Goal: Task Accomplishment & Management: Complete application form

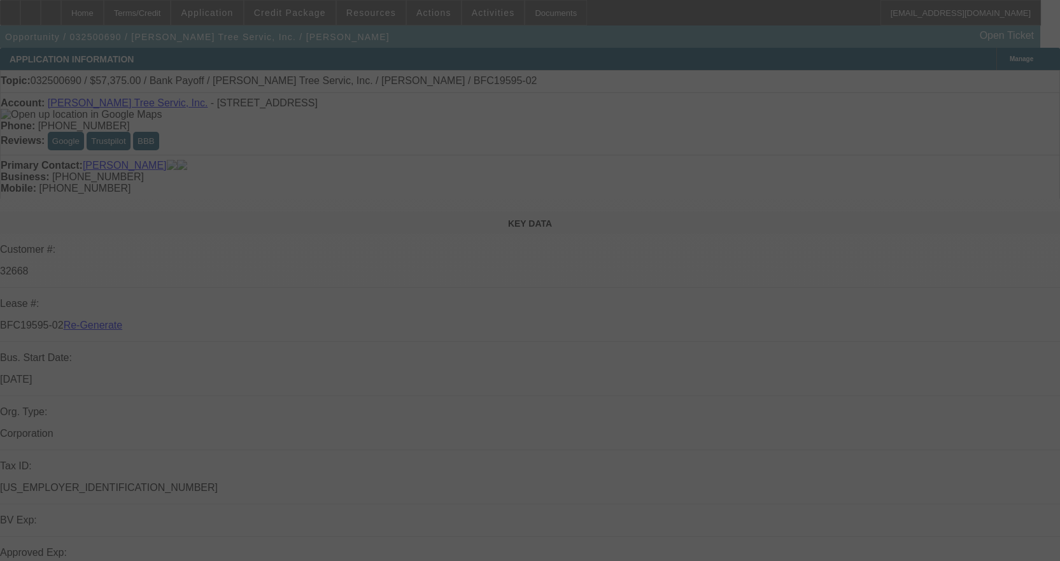
select select "3"
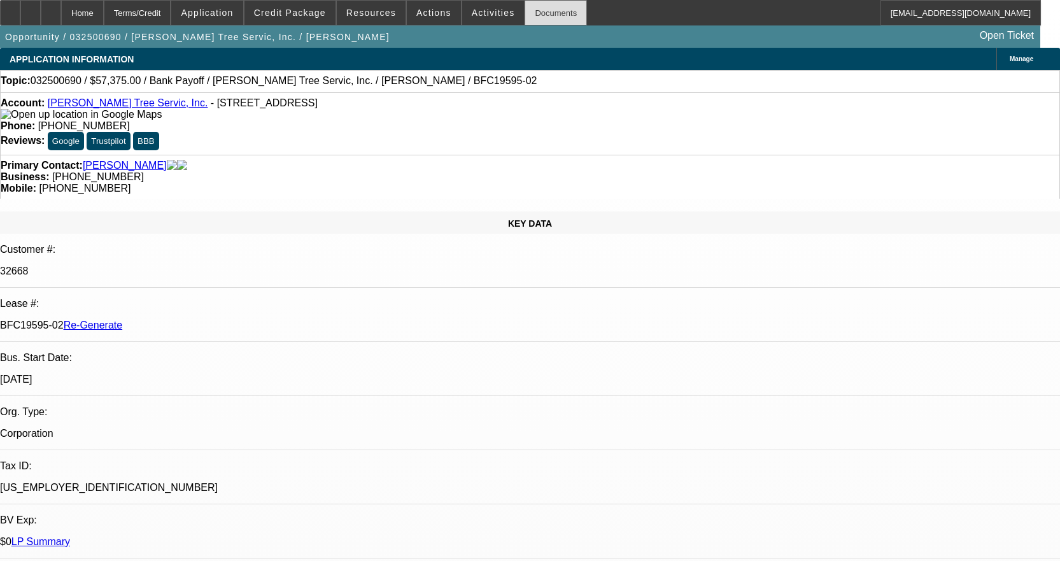
select select "0.1"
select select "0"
select select "3"
select select "0"
select select "6"
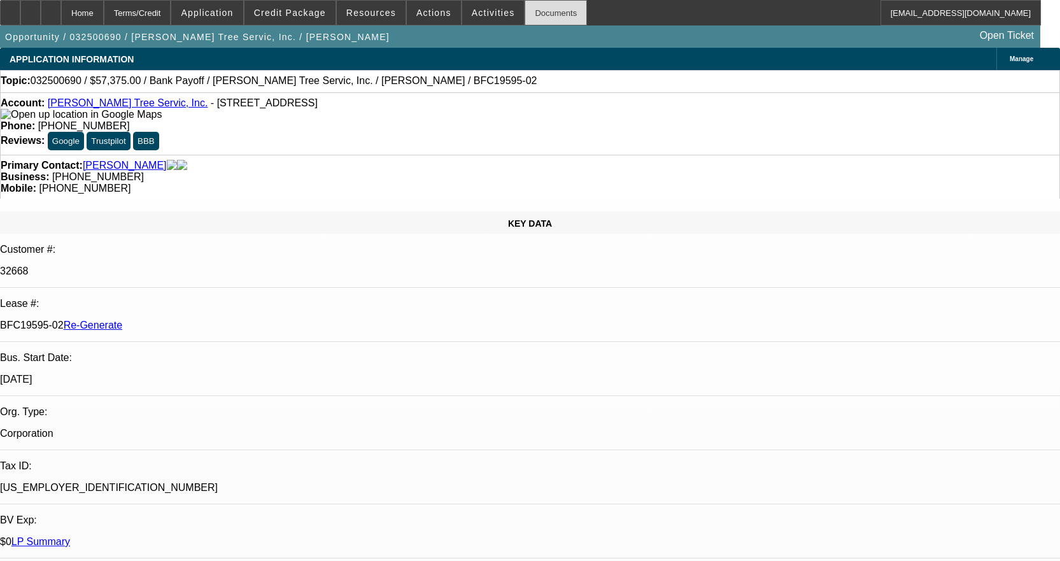
click at [548, 8] on div "Documents" at bounding box center [555, 12] width 62 height 25
click at [536, 9] on div "Documents" at bounding box center [555, 12] width 62 height 25
click at [536, 5] on div "Documents" at bounding box center [555, 12] width 62 height 25
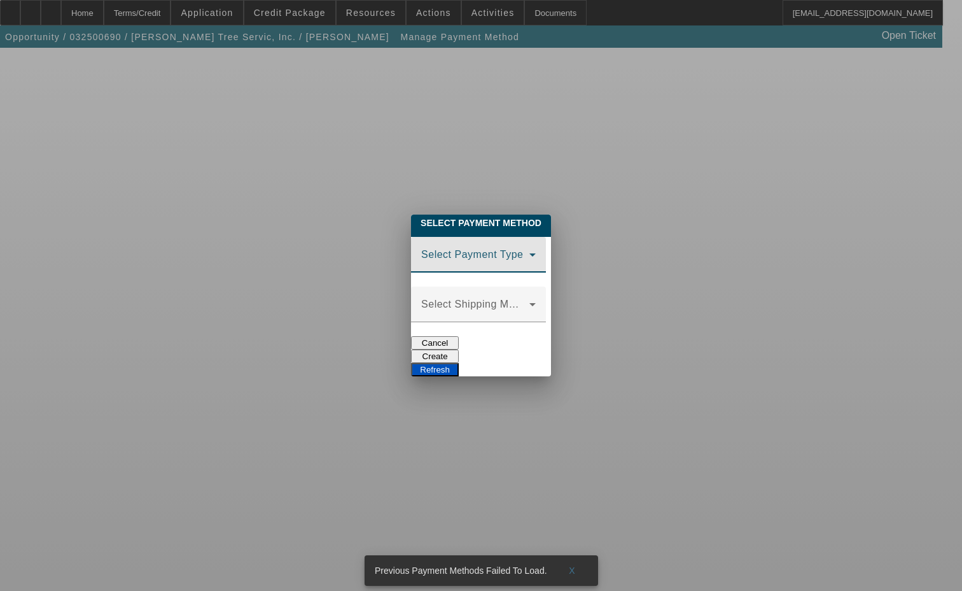
click at [438, 260] on span at bounding box center [475, 259] width 108 height 15
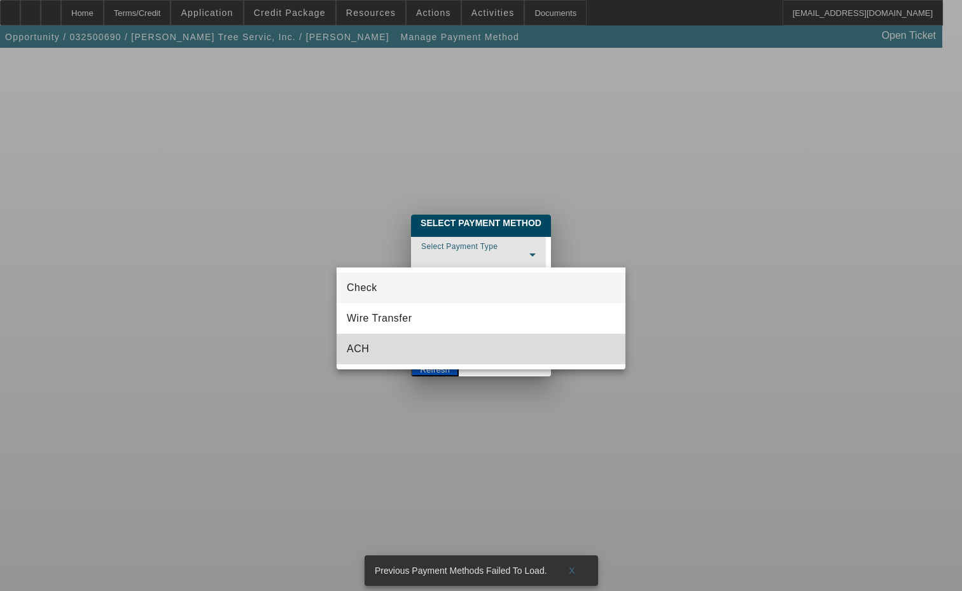
click at [370, 346] on mat-option "ACH" at bounding box center [481, 348] width 289 height 31
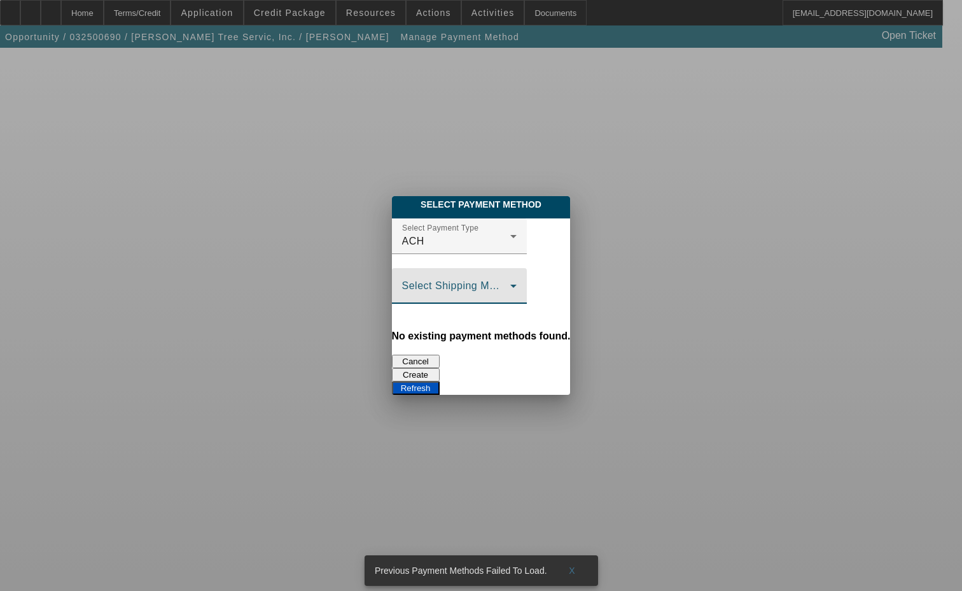
click at [402, 295] on span at bounding box center [456, 290] width 108 height 15
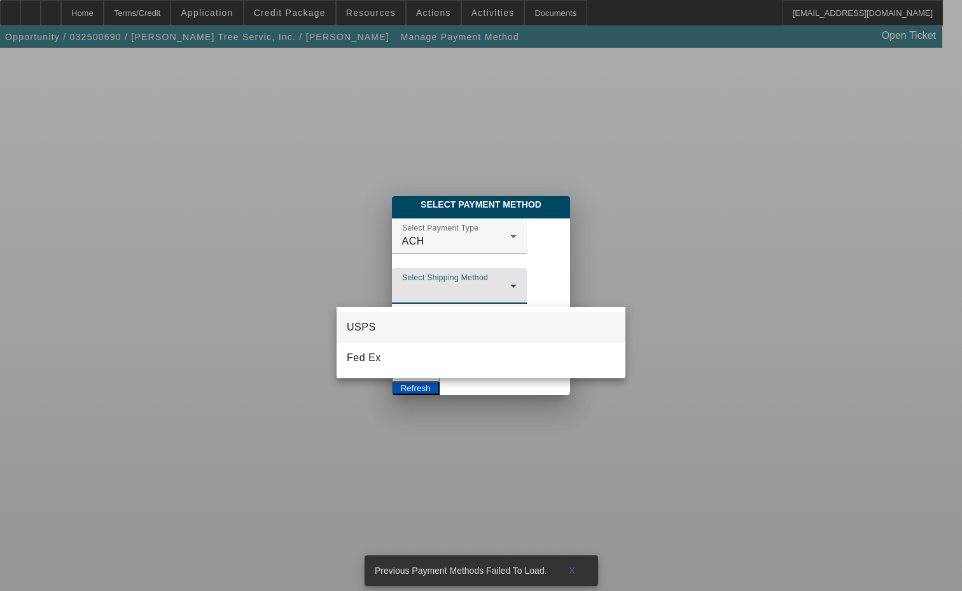
click at [386, 294] on div at bounding box center [481, 295] width 962 height 591
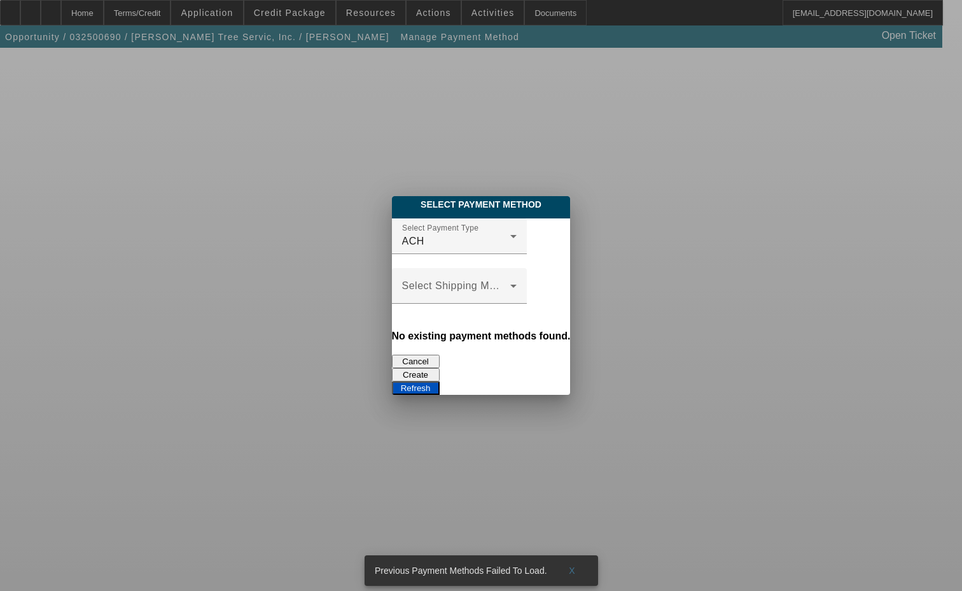
click at [440, 368] on button "Create" at bounding box center [416, 374] width 48 height 13
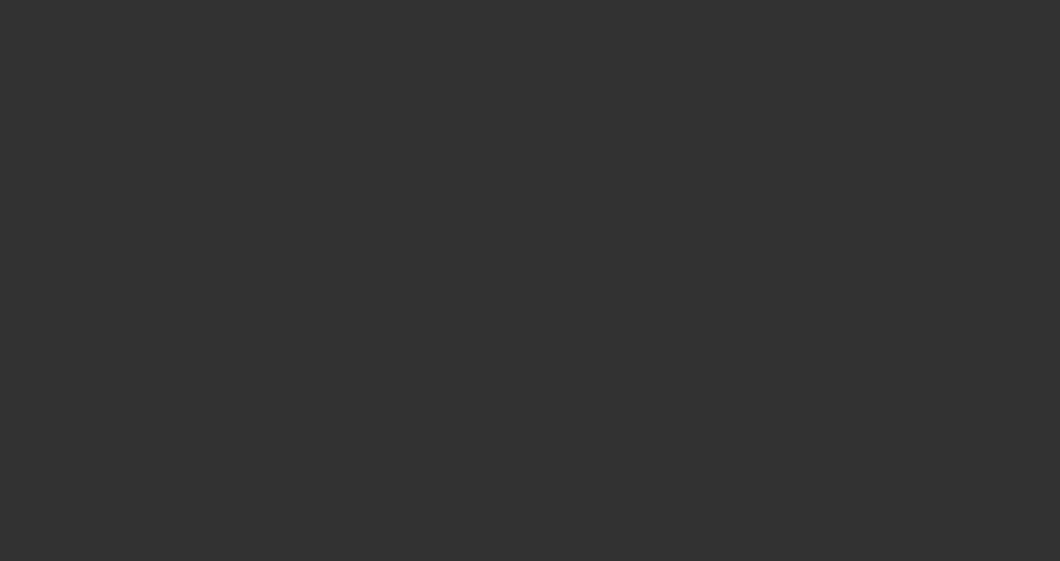
select select "3"
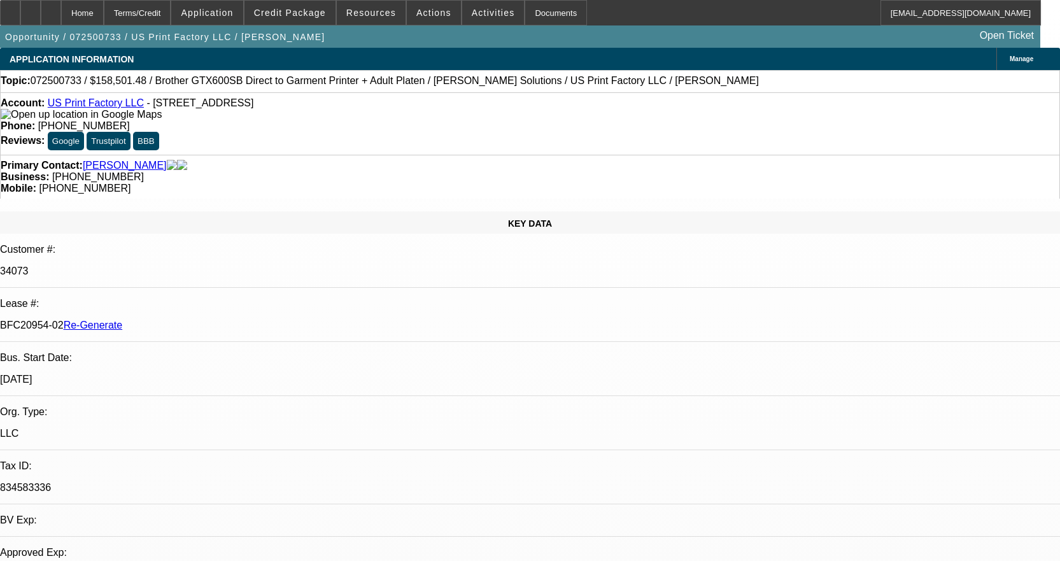
select select "0"
select select "2"
select select "0"
select select "6"
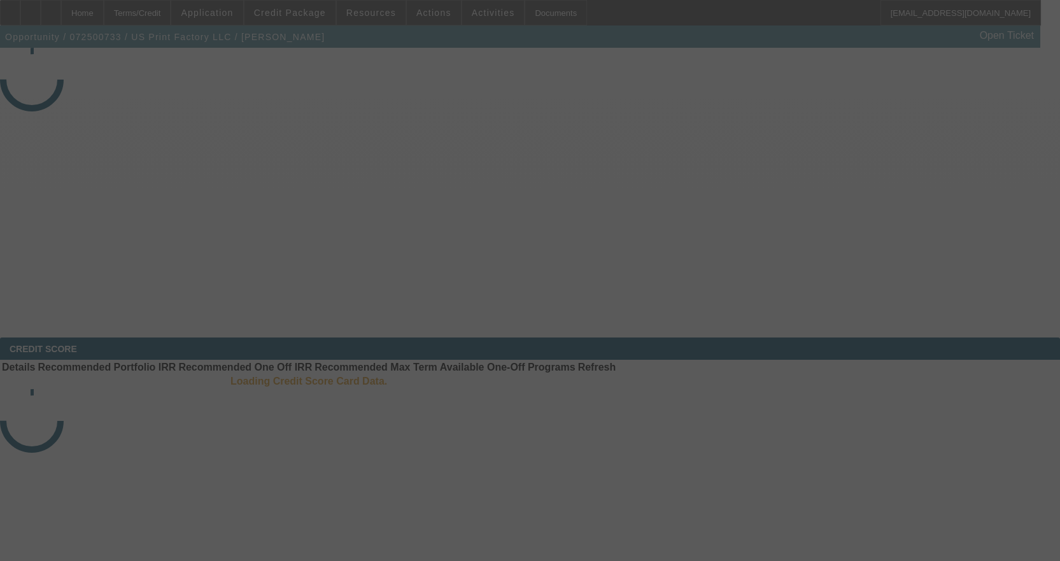
select select "3"
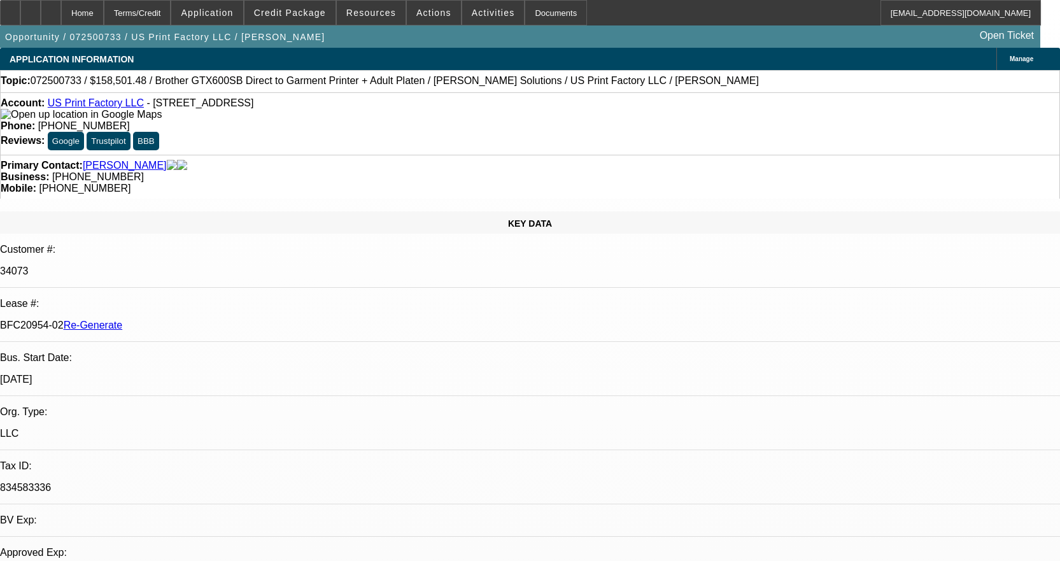
select select "0"
select select "2"
select select "0"
select select "2"
select select "6"
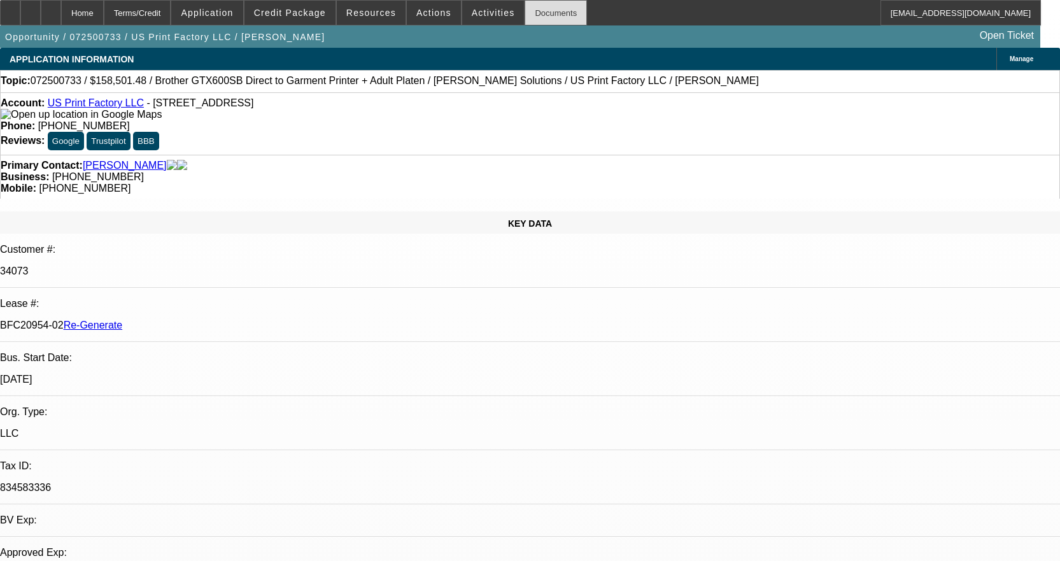
click at [545, 6] on div "Documents" at bounding box center [555, 12] width 62 height 25
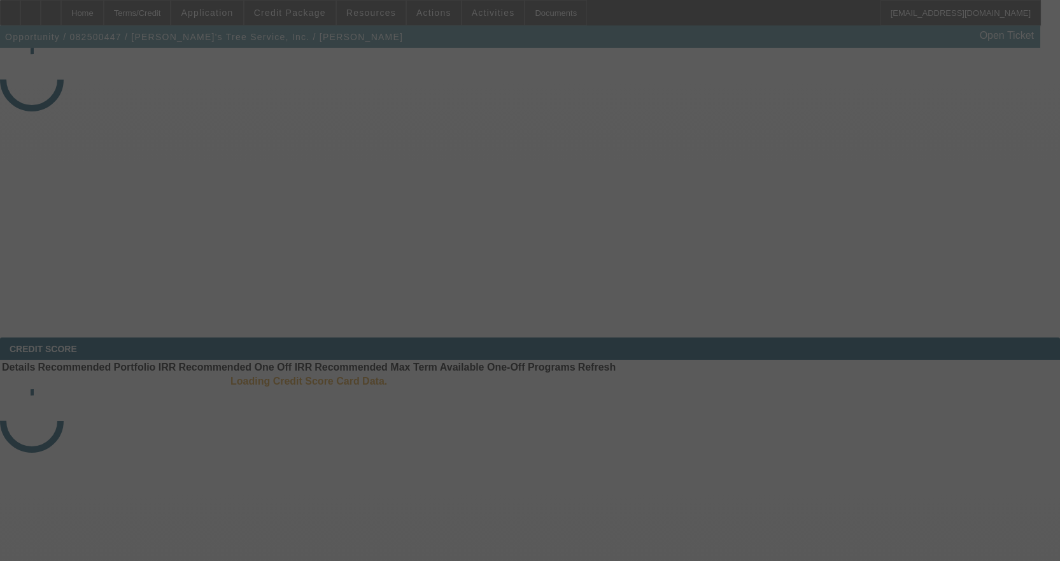
select select "3"
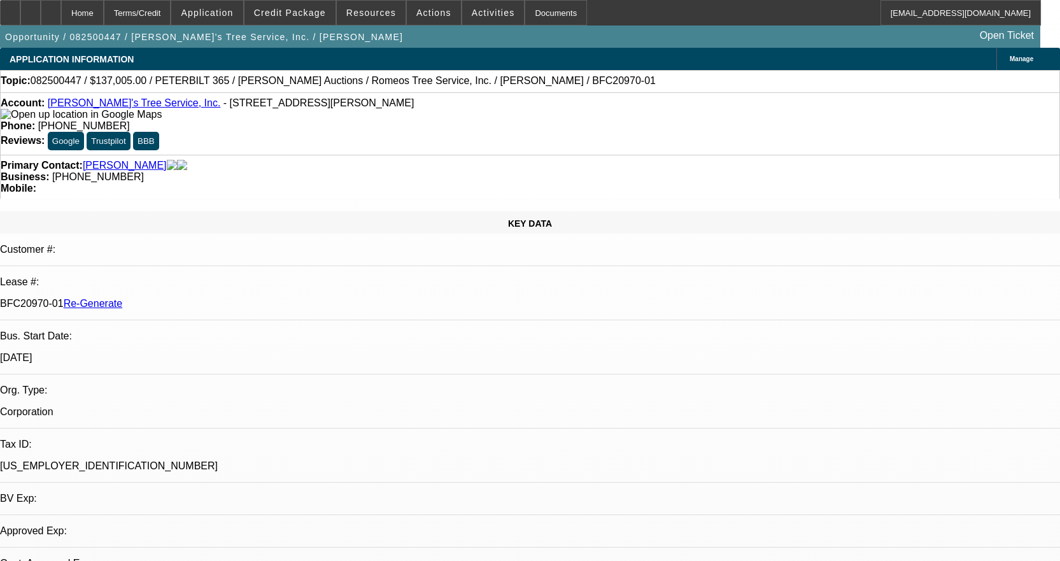
select select "0"
select select "3"
select select "0"
select select "6"
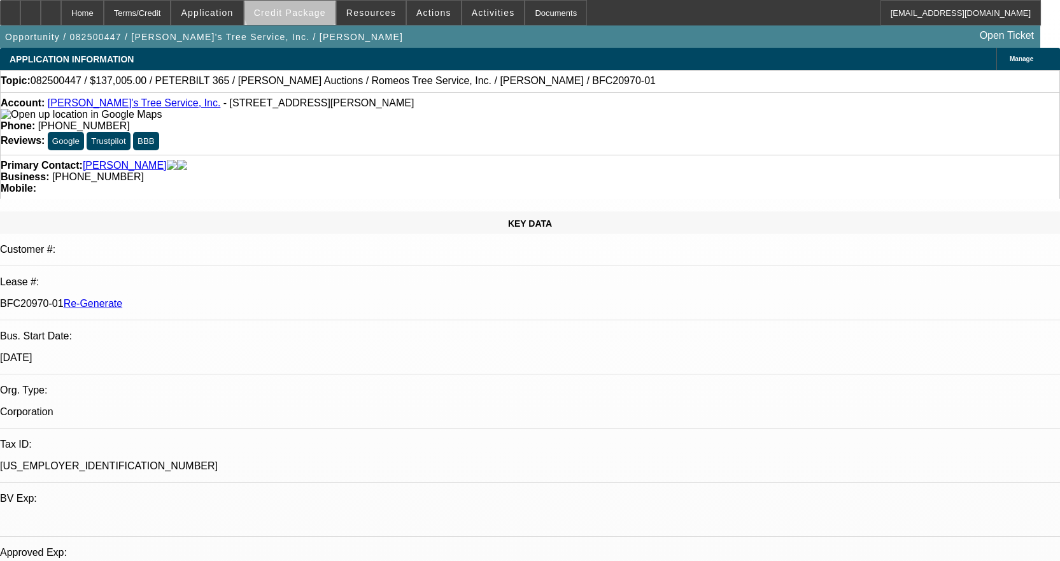
click at [313, 3] on span at bounding box center [289, 12] width 91 height 31
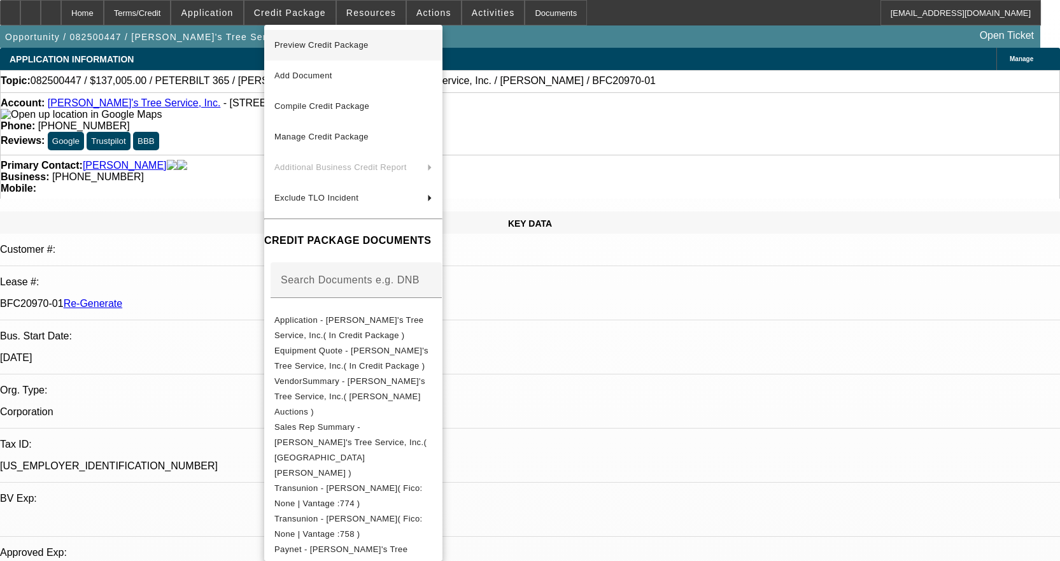
click at [347, 40] on span "Preview Credit Package" at bounding box center [321, 45] width 94 height 10
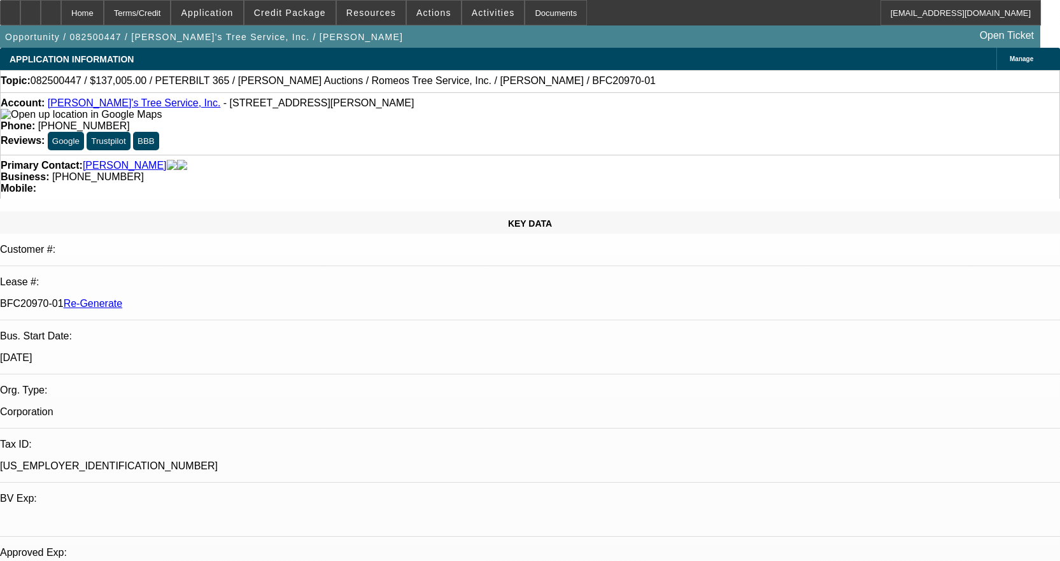
click at [113, 105] on link "[PERSON_NAME]'s Tree Service, Inc." at bounding box center [134, 102] width 173 height 11
click at [528, 21] on div "Documents" at bounding box center [555, 12] width 62 height 25
click at [551, 17] on div "Documents" at bounding box center [555, 12] width 62 height 25
click at [480, 20] on span at bounding box center [493, 12] width 62 height 31
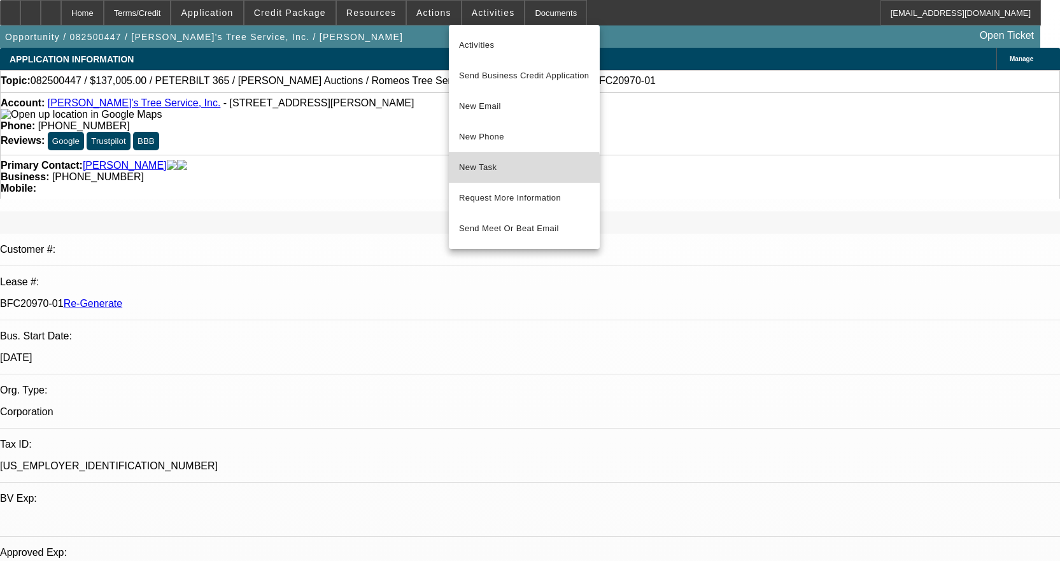
click at [501, 174] on span "New Task" at bounding box center [524, 167] width 130 height 15
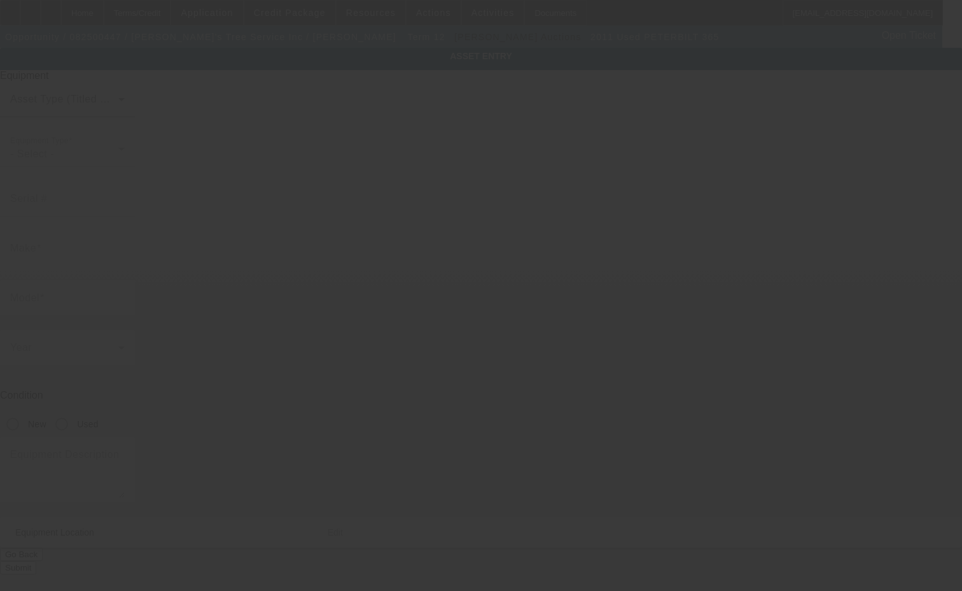
type input "1NPTX4EXXBD124576"
type input "Peterbilt"
type input "365"
radio input "true"
type input "8060 Springfield Road"
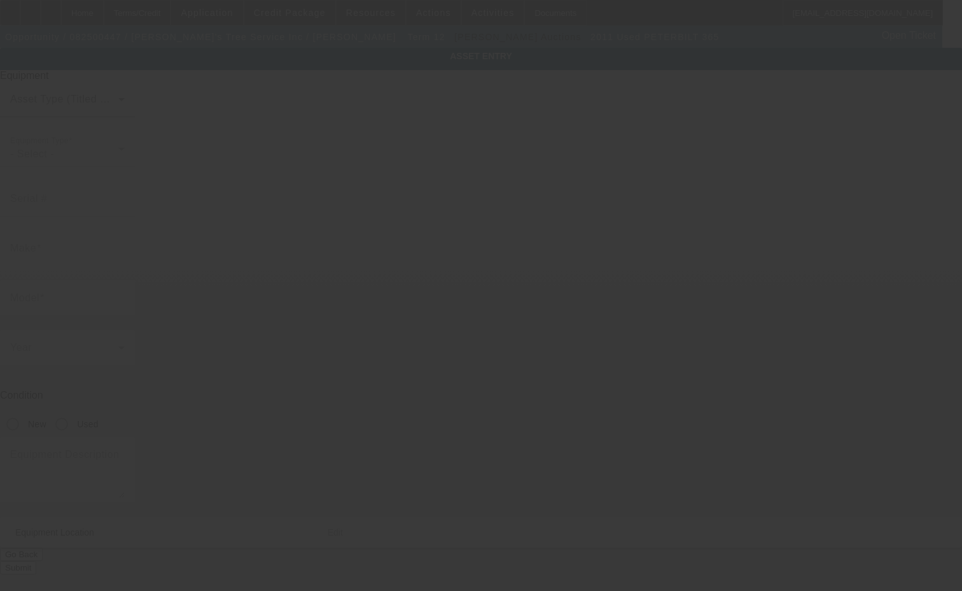
type input "Glenn Dale"
type input "20769"
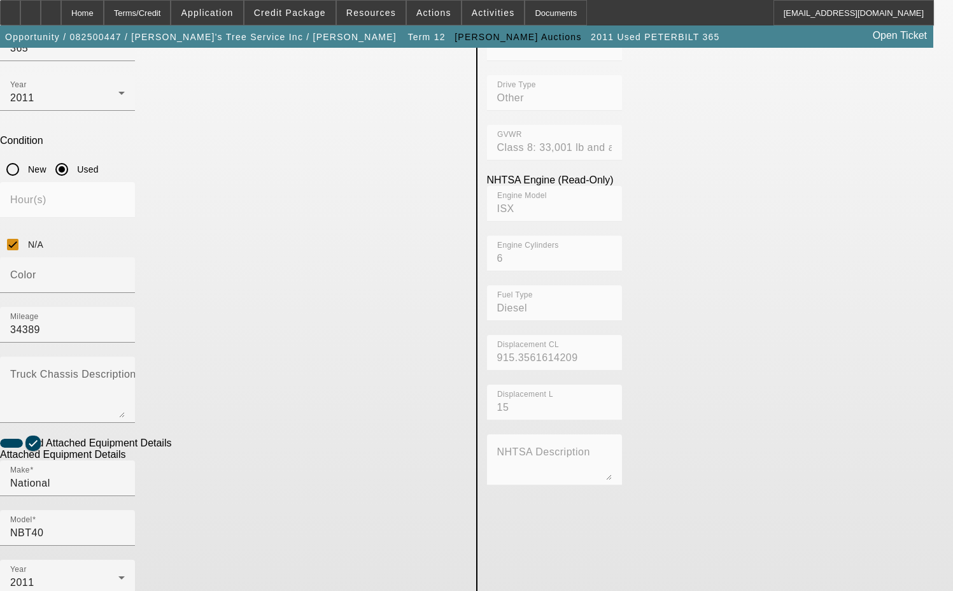
scroll to position [279, 0]
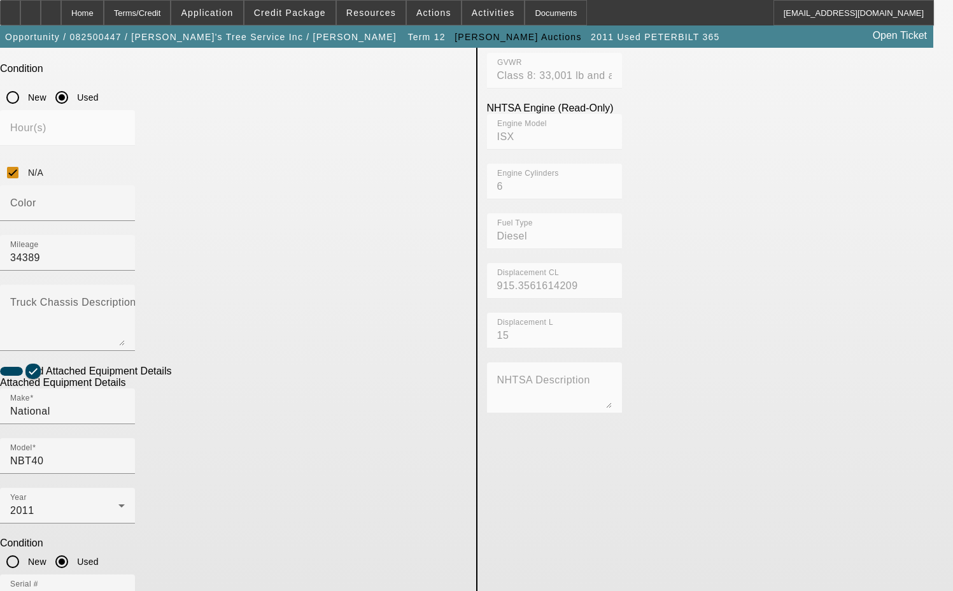
scroll to position [470, 0]
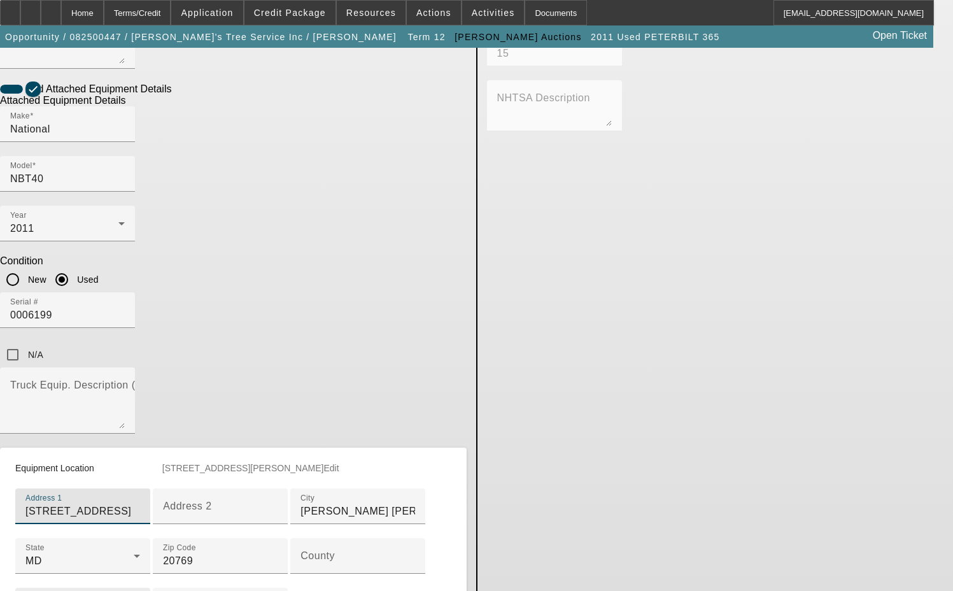
scroll to position [661, 0]
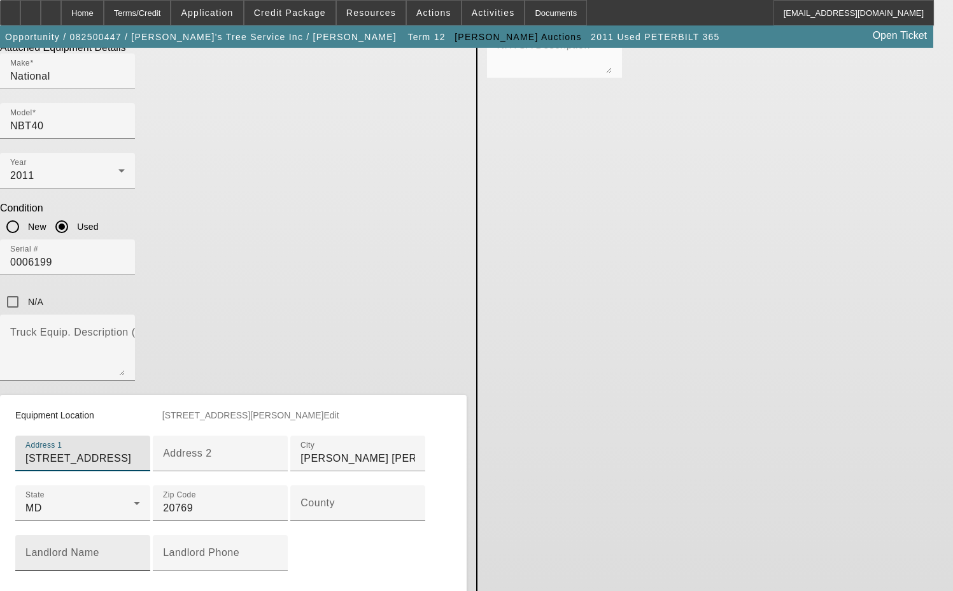
type input "8060 Springfield Rd"
click at [99, 547] on mat-label "Landlord Name" at bounding box center [62, 552] width 74 height 11
click at [140, 550] on input "Landlord Name" at bounding box center [82, 557] width 115 height 15
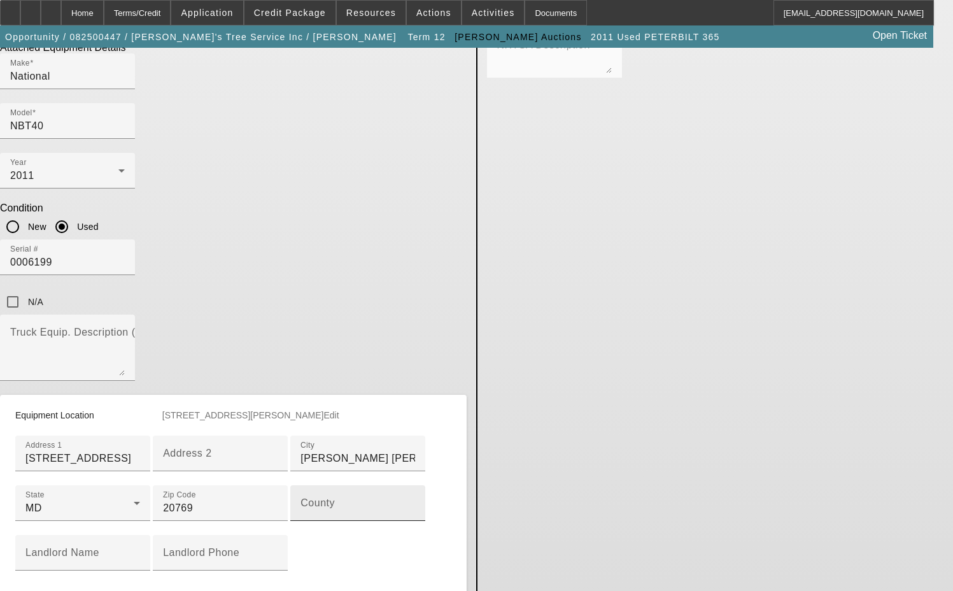
click at [300, 485] on div "County" at bounding box center [357, 503] width 115 height 36
type input "Prince Georges"
click at [425, 410] on span "Edit" at bounding box center [427, 415] width 15 height 10
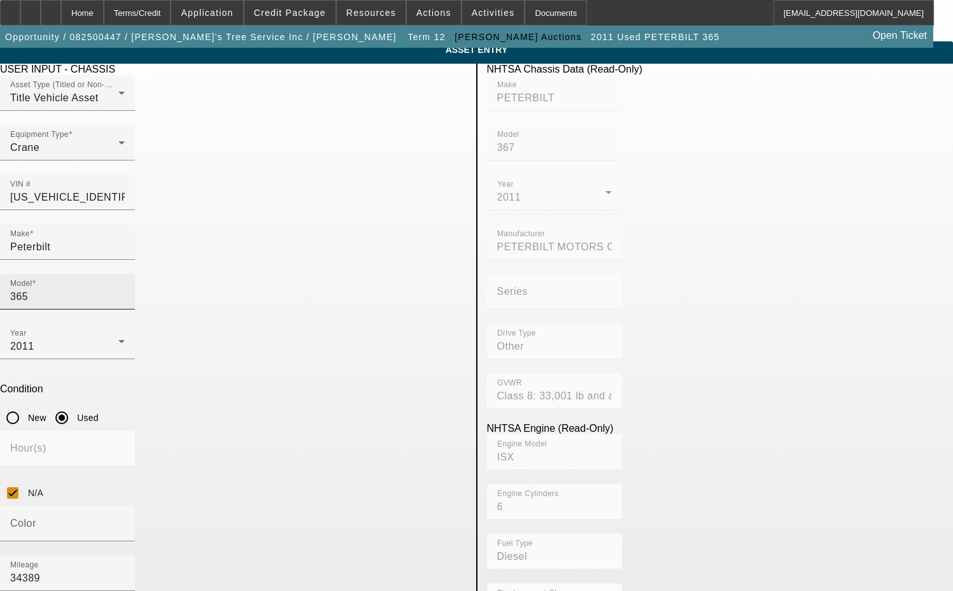
scroll to position [0, 0]
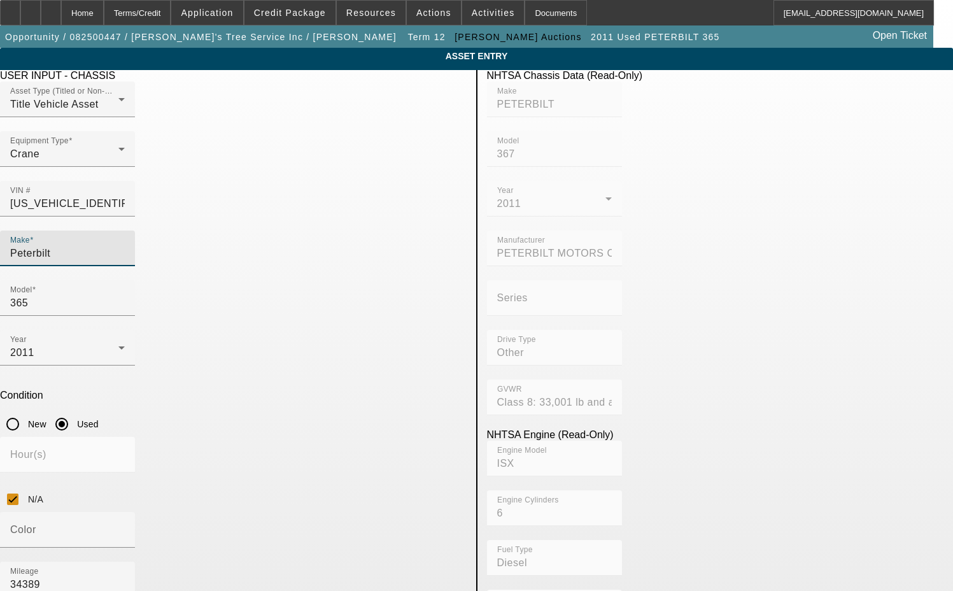
click at [125, 246] on input "Peterbilt" at bounding box center [67, 253] width 115 height 15
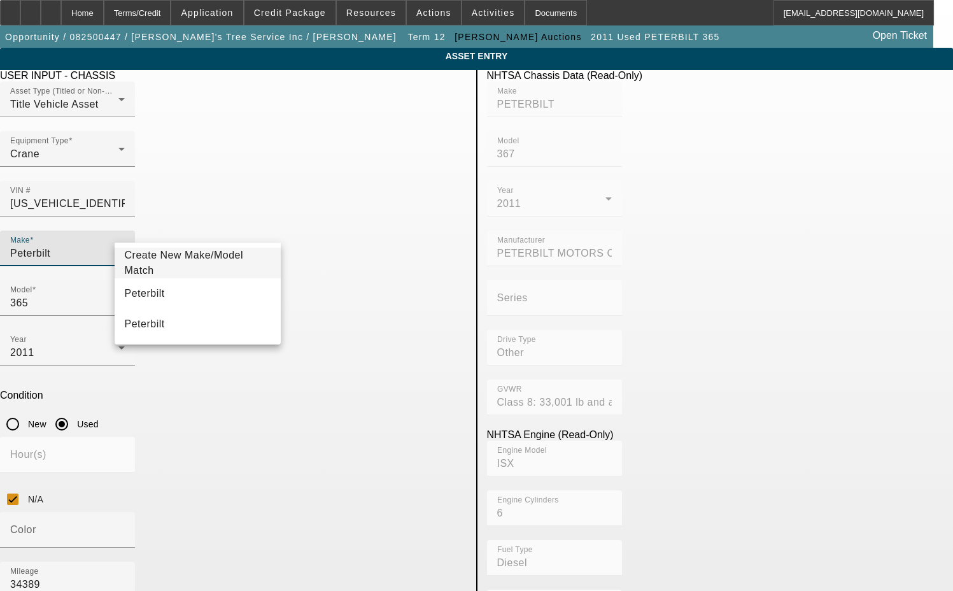
click at [202, 261] on span "Create New Make/Model Match" at bounding box center [184, 262] width 119 height 26
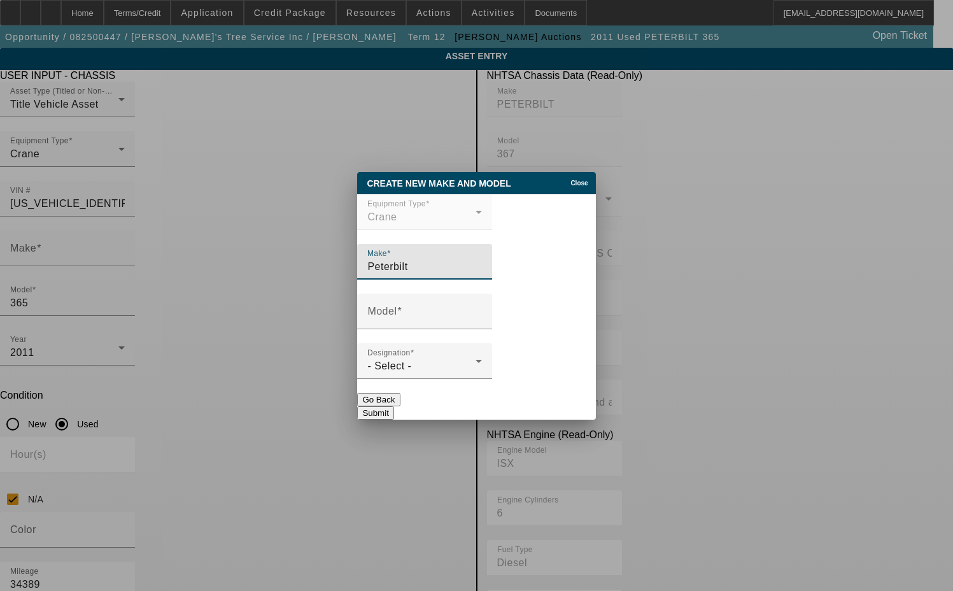
type input "Peterbilt"
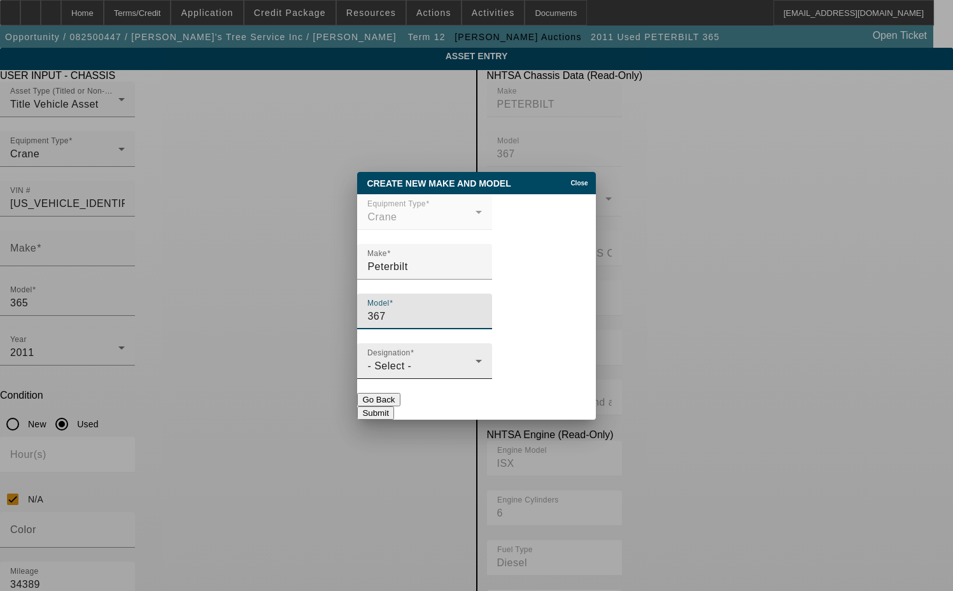
type input "367"
click at [412, 365] on div "- Select -" at bounding box center [421, 365] width 108 height 15
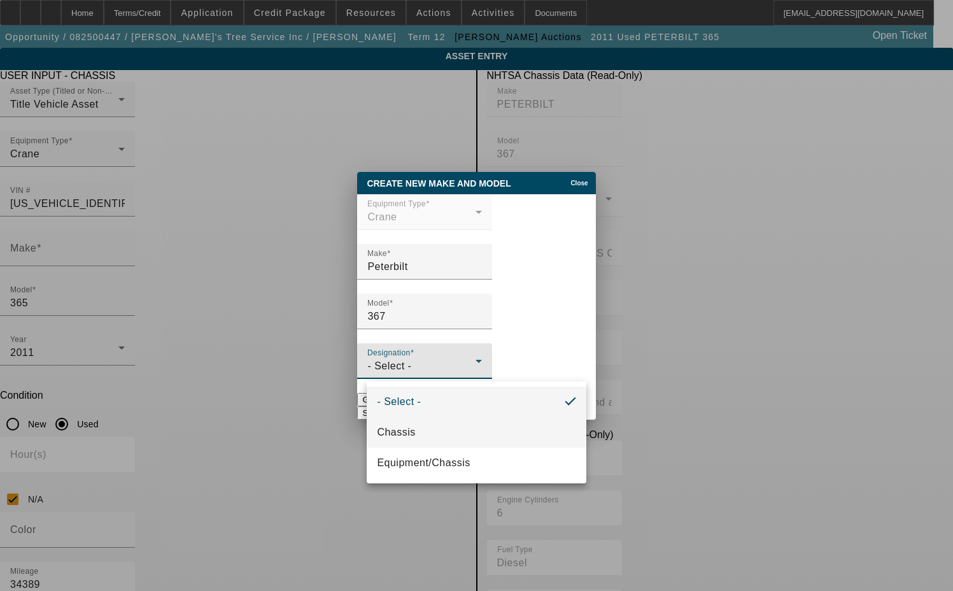
click at [405, 430] on span "Chassis" at bounding box center [396, 431] width 38 height 15
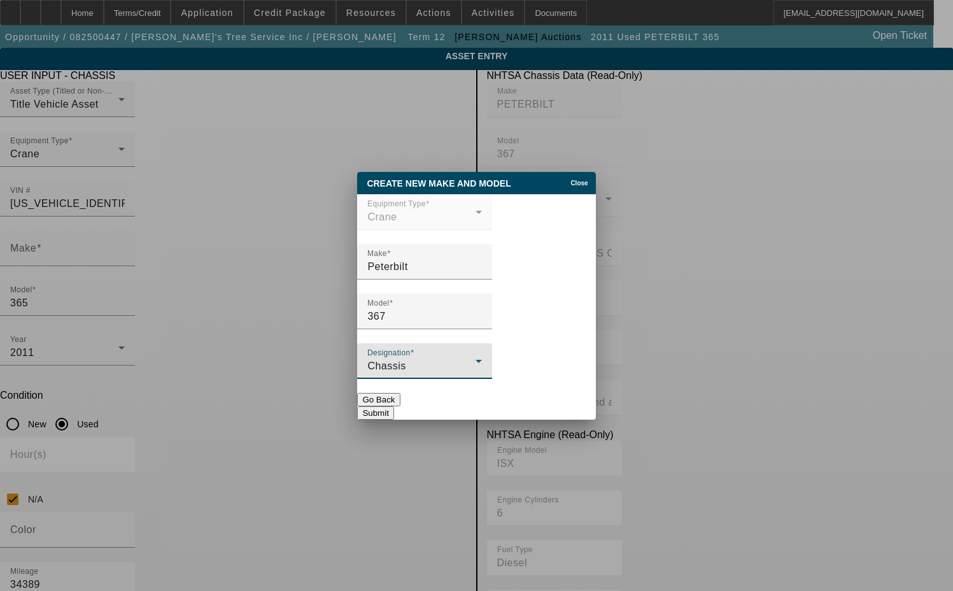
click at [393, 406] on button "Submit" at bounding box center [375, 412] width 36 height 13
type input "Peterbilt"
type input "367"
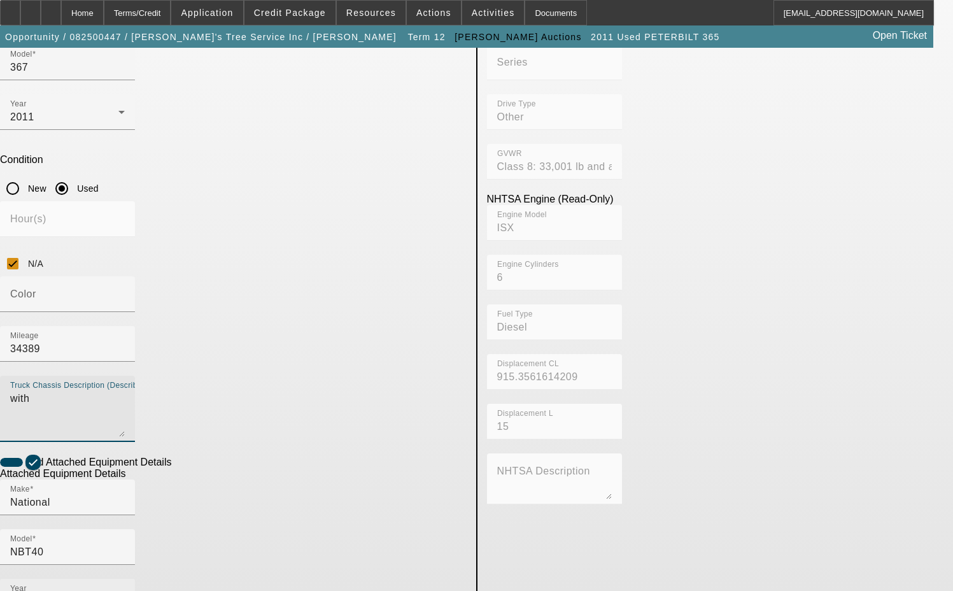
scroll to position [255, 0]
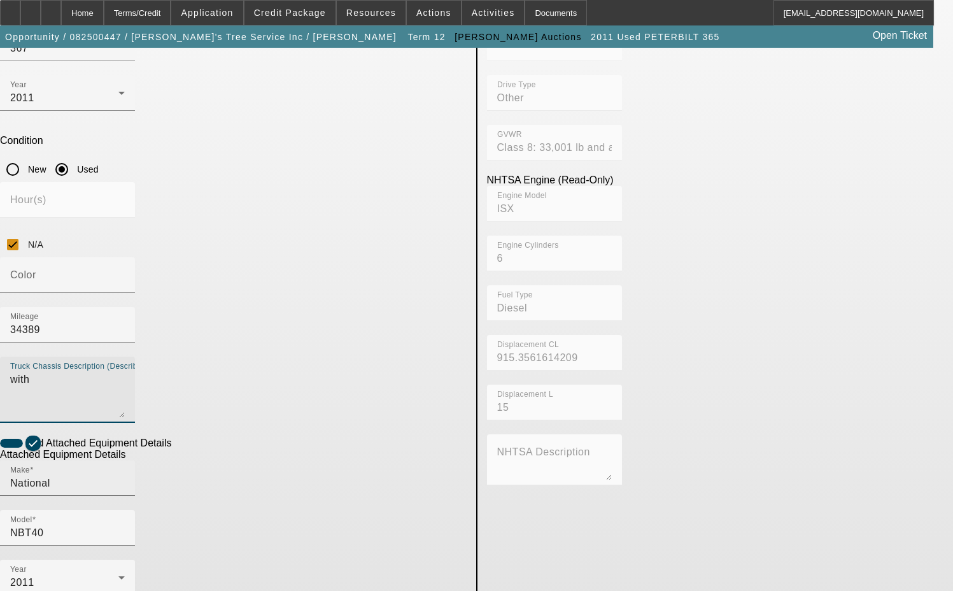
type textarea "with"
click at [125, 475] on input "National" at bounding box center [67, 482] width 115 height 15
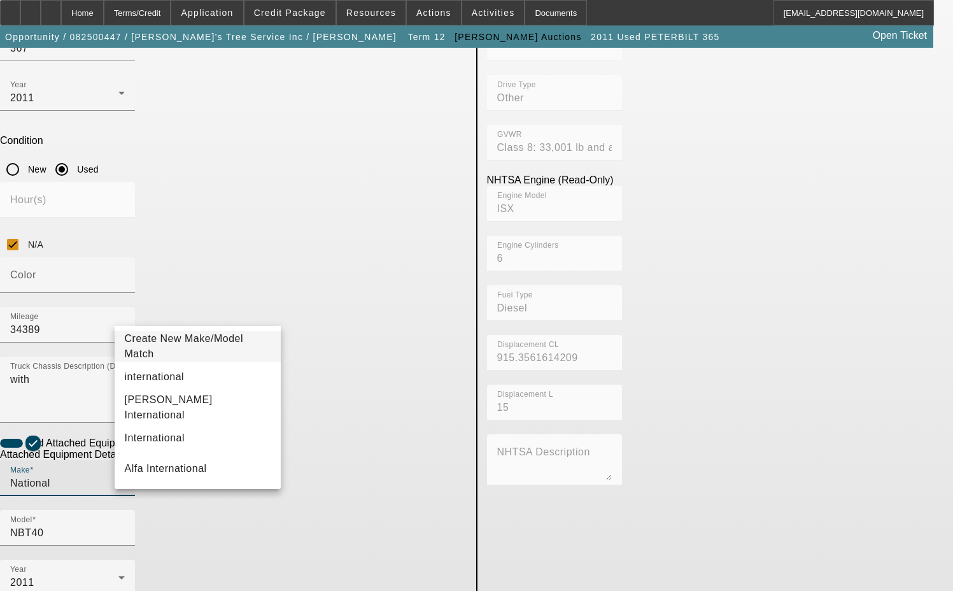
click at [202, 346] on span "Create New Make/Model Match" at bounding box center [184, 346] width 119 height 26
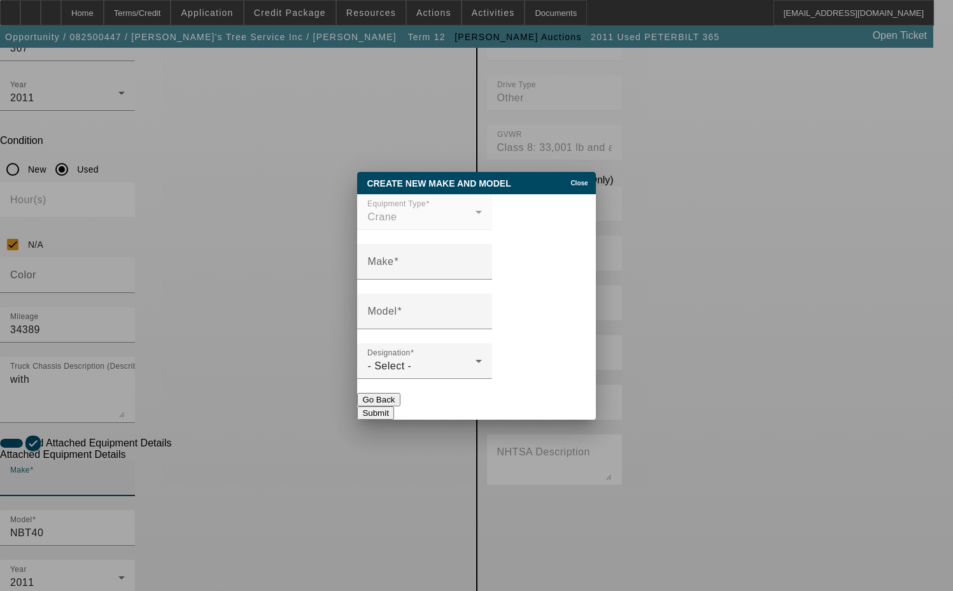
scroll to position [0, 0]
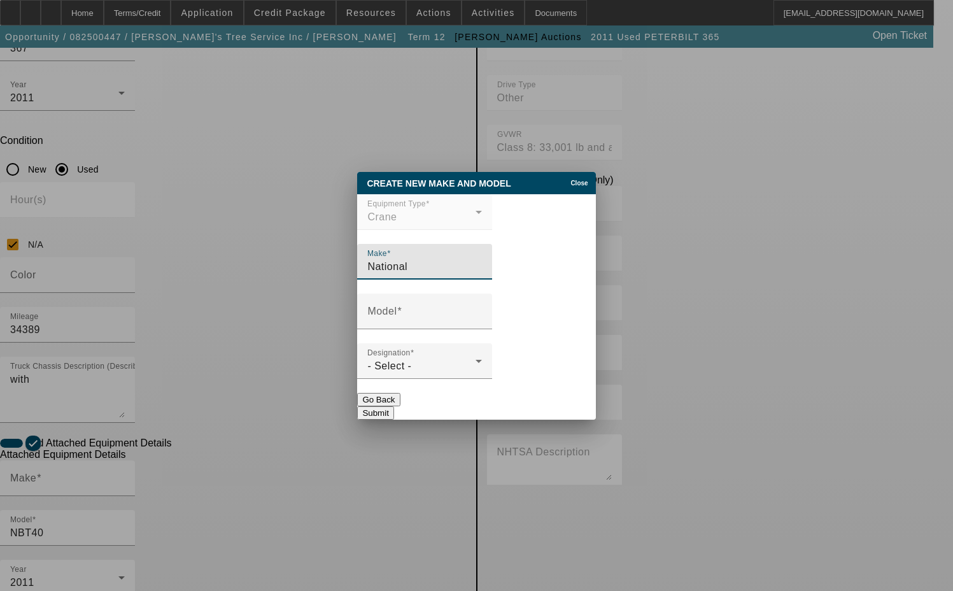
type input "National"
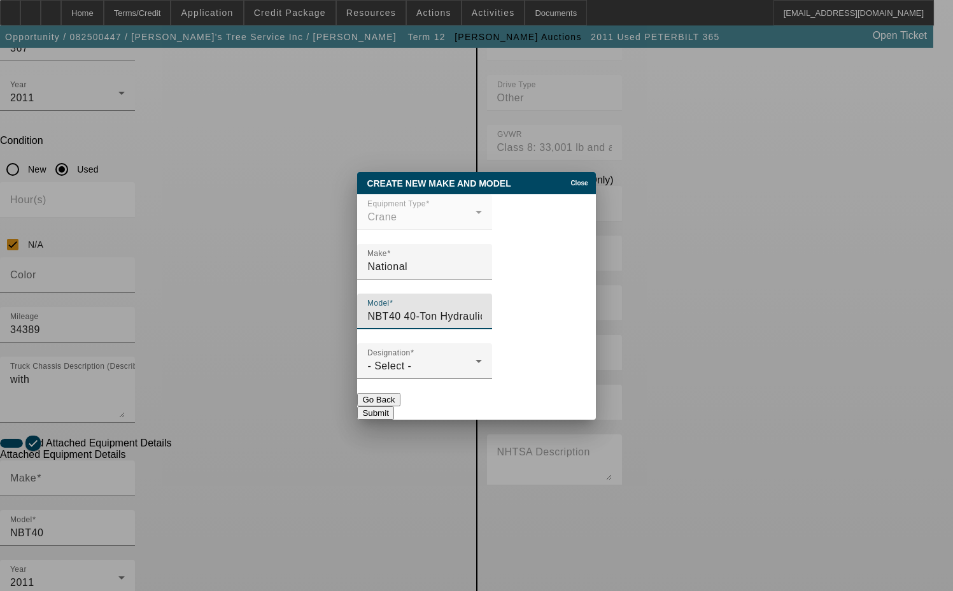
type input "NBT40 40-Ton Hydraulic Crane"
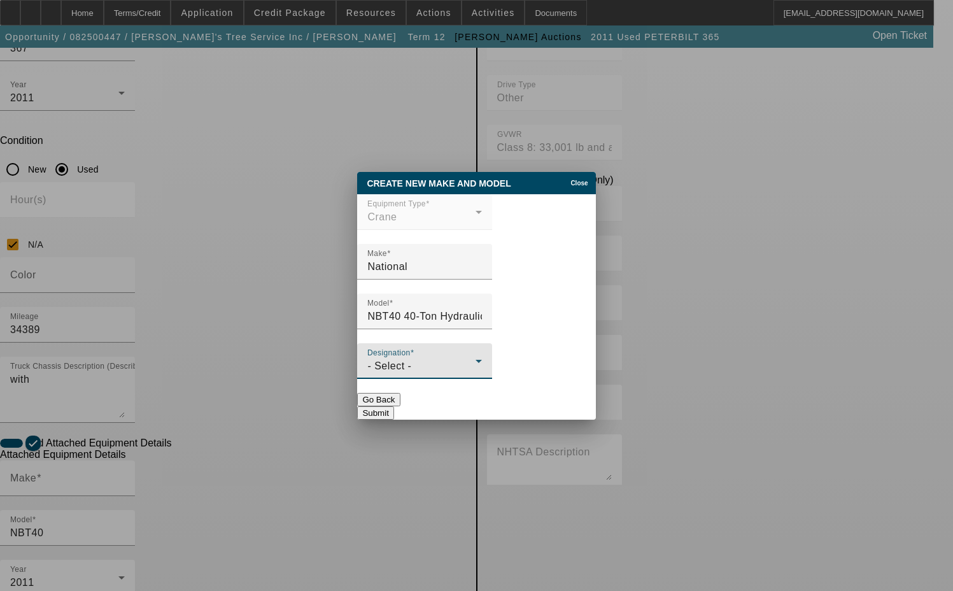
click at [433, 368] on div "- Select -" at bounding box center [421, 365] width 108 height 15
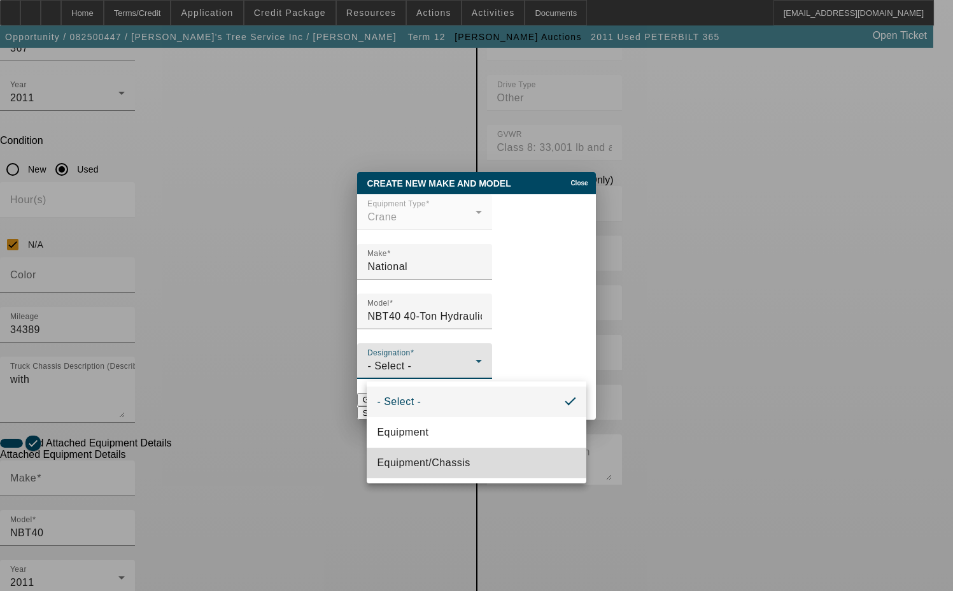
click at [405, 459] on span "Equipment/Chassis" at bounding box center [423, 462] width 93 height 15
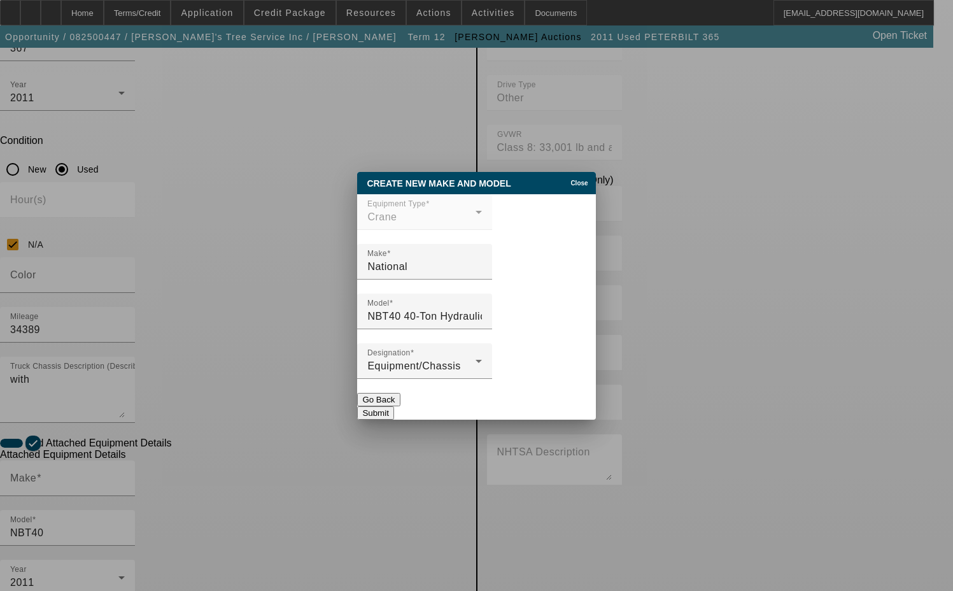
click at [393, 406] on button "Submit" at bounding box center [375, 412] width 36 height 13
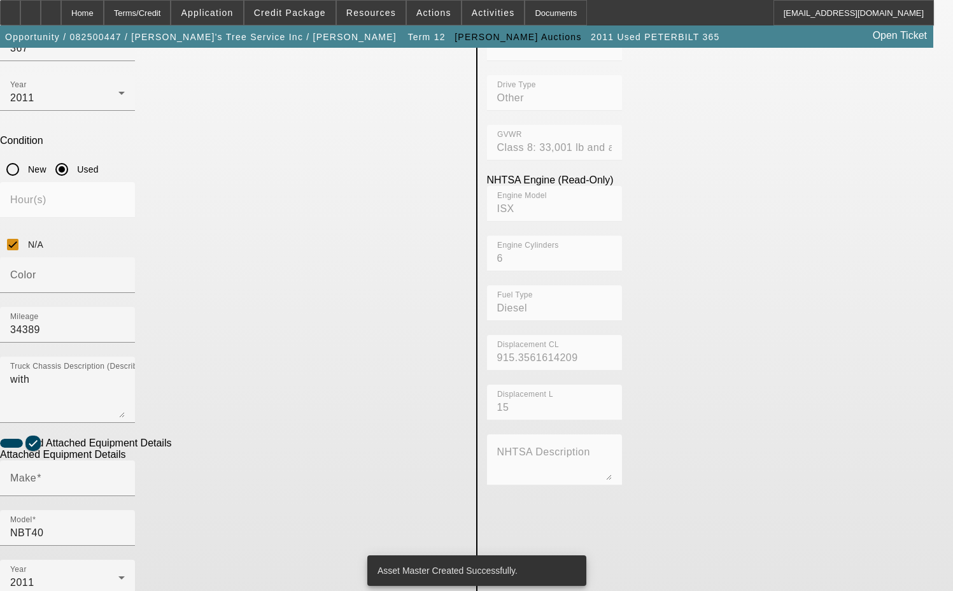
type input "National"
type input "NBT40 40-Ton Hydraulic Crane"
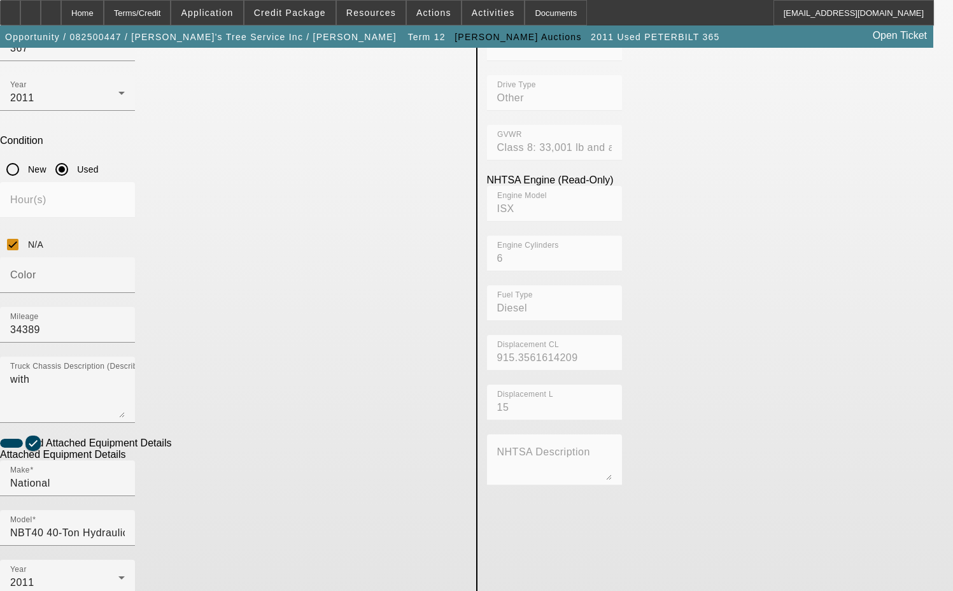
type textarea "i"
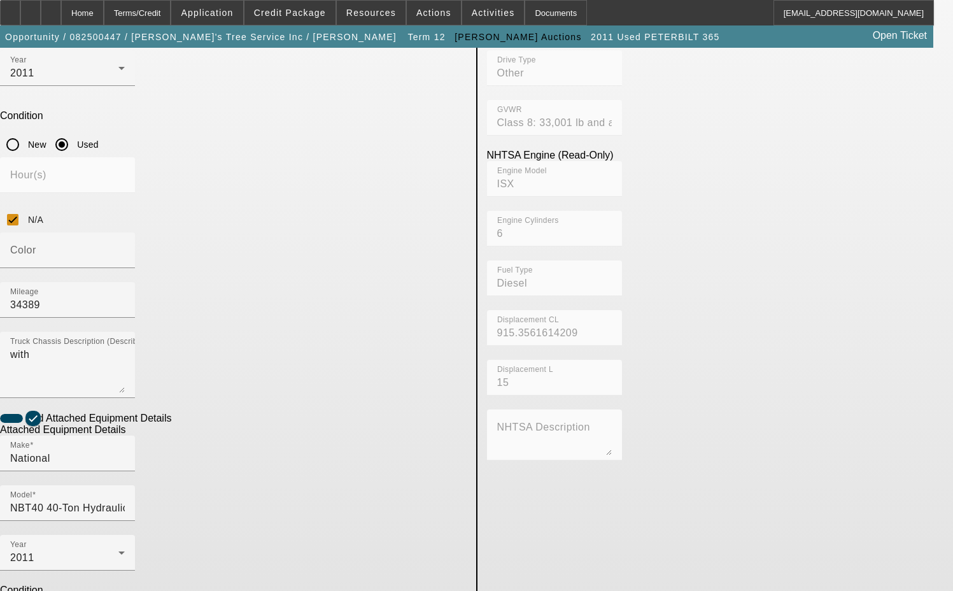
type textarea "includes all accessories, attachments and options"
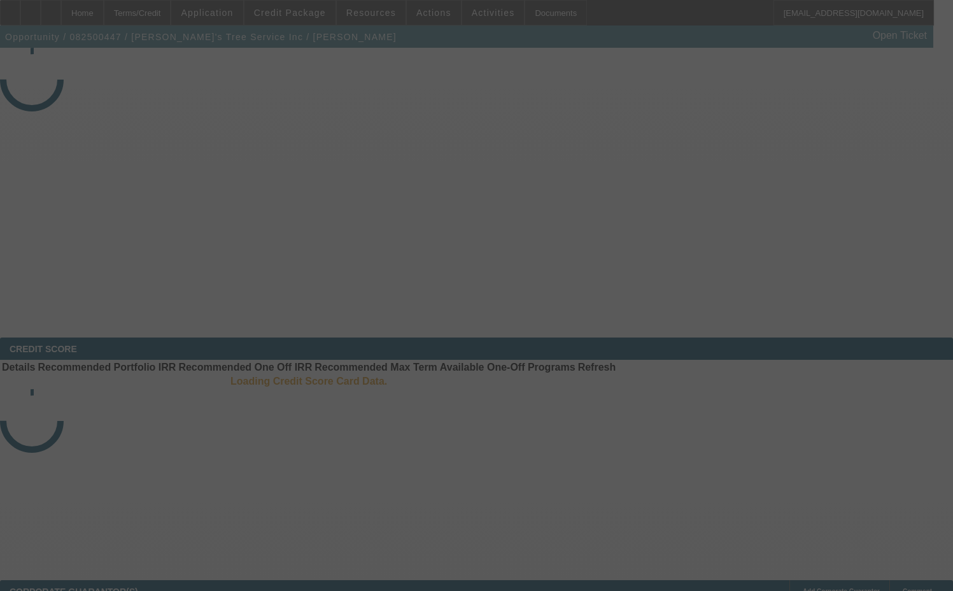
select select "3"
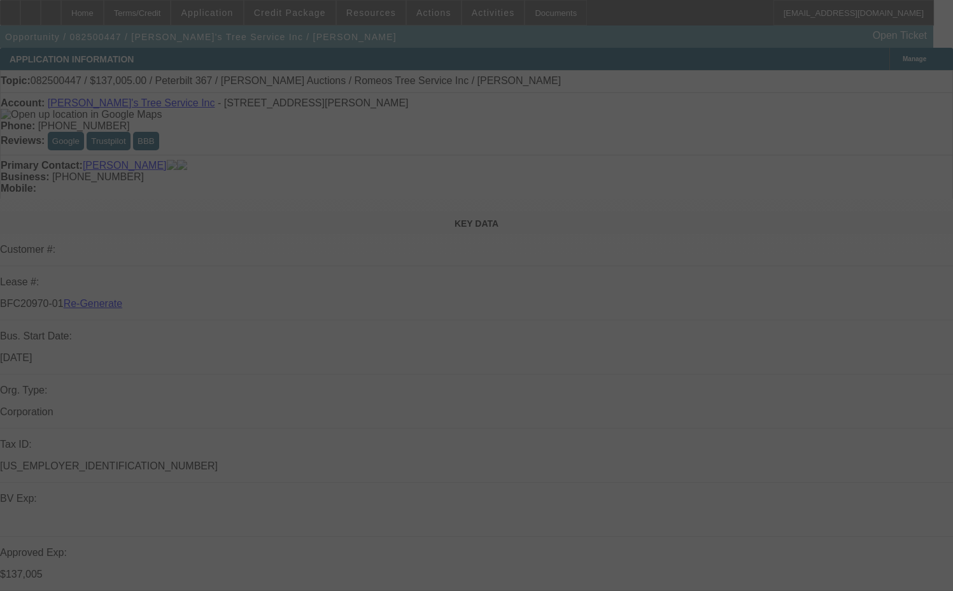
select select "0"
select select "3"
select select "0"
select select "6"
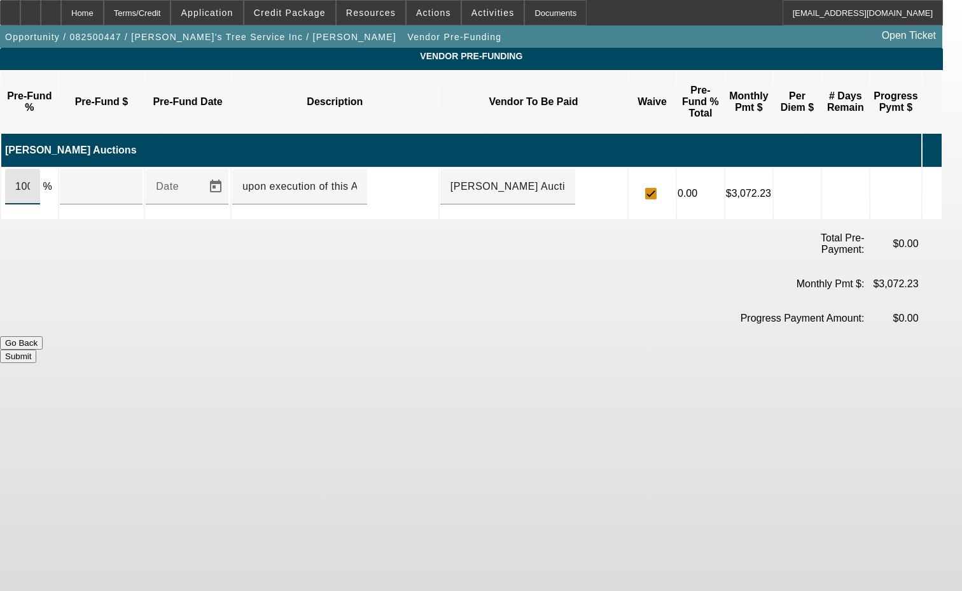
click at [30, 179] on input "100" at bounding box center [22, 186] width 15 height 15
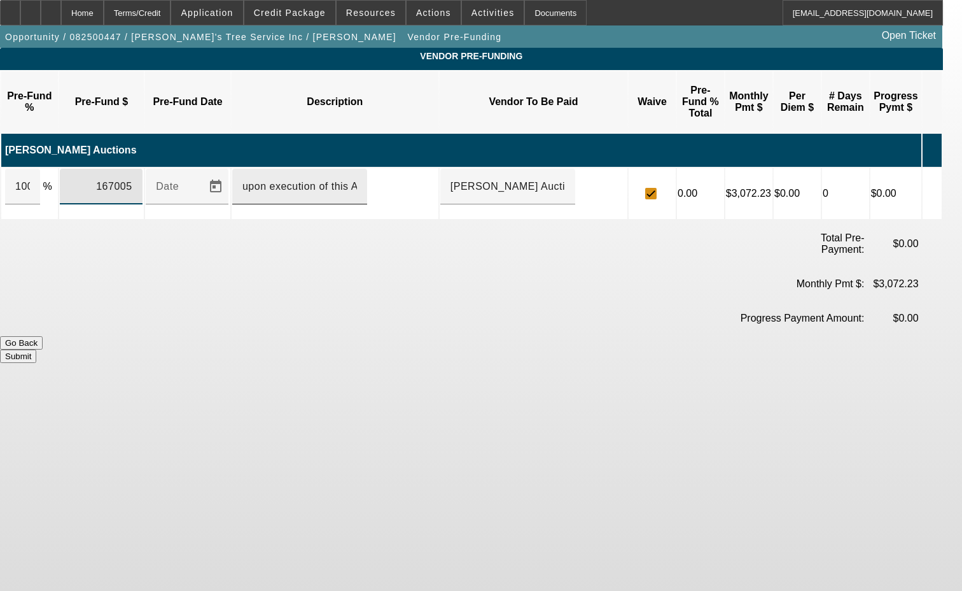
type input "$167,005.00"
click at [263, 179] on input "upon execution of this Agreement" at bounding box center [299, 186] width 115 height 15
click at [342, 179] on input "Upon execution of this Agreement" at bounding box center [299, 186] width 115 height 15
type input "Upon execution of this agreement"
click at [36, 349] on button "Submit" at bounding box center [18, 355] width 36 height 13
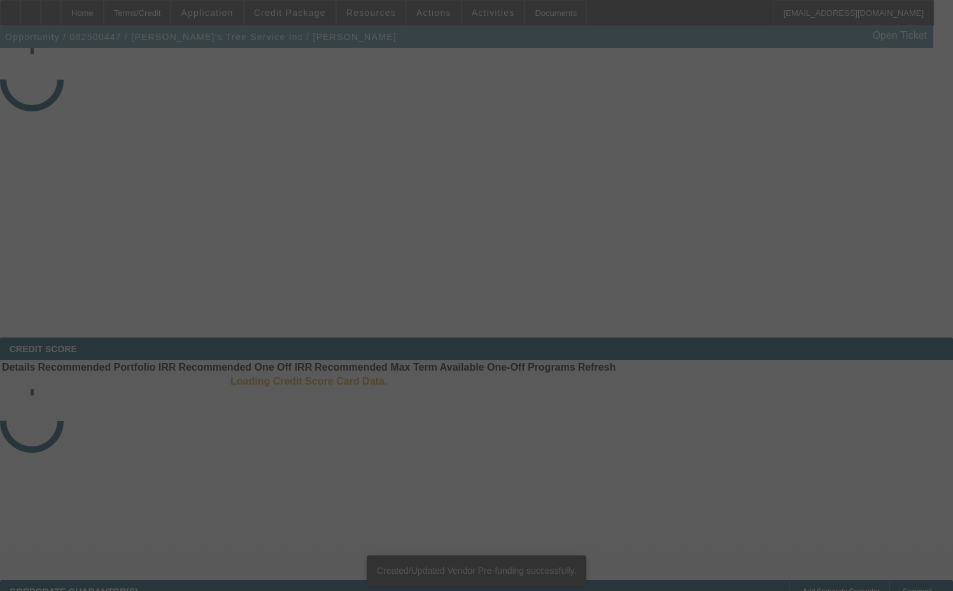
select select "3"
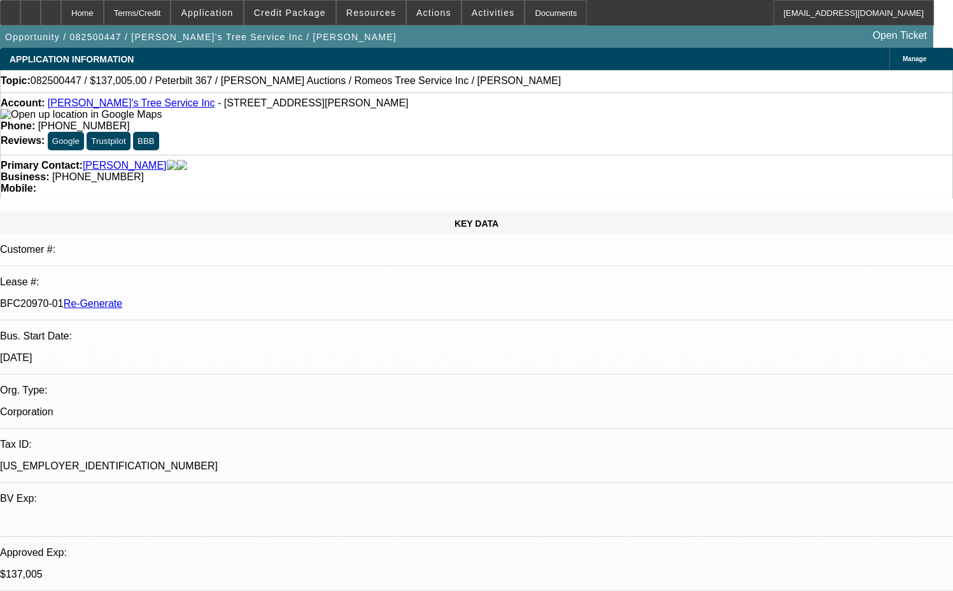
select select "0"
select select "3"
select select "0"
select select "6"
